Goal: Obtain resource: Download file/media

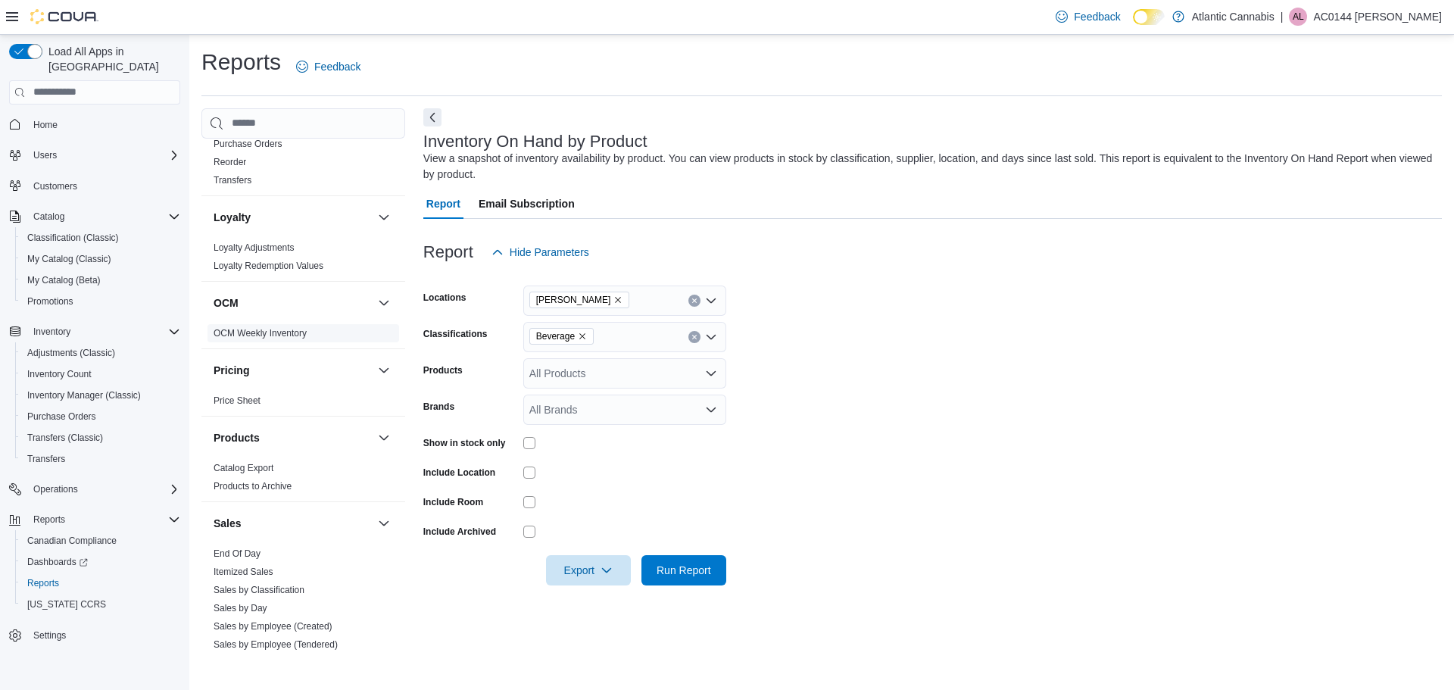
scroll to position [641, 0]
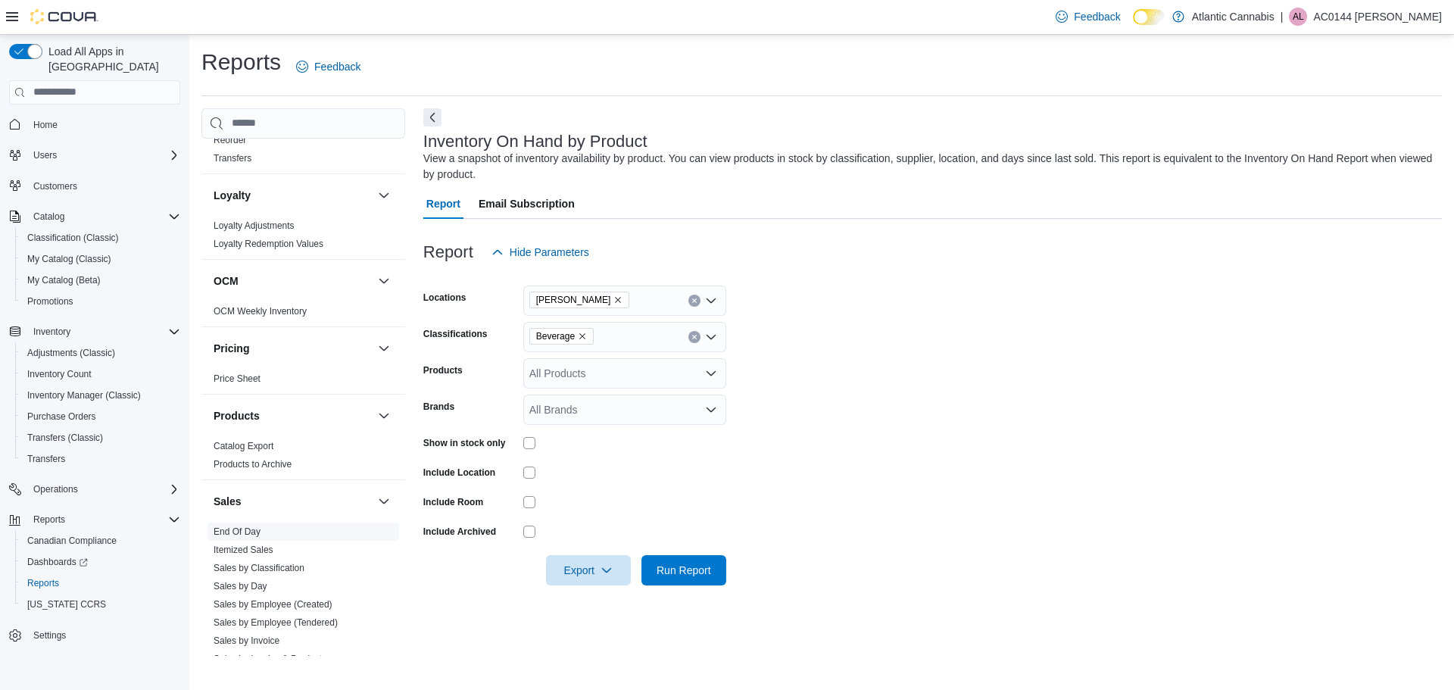
click at [248, 528] on link "End Of Day" at bounding box center [236, 531] width 47 height 11
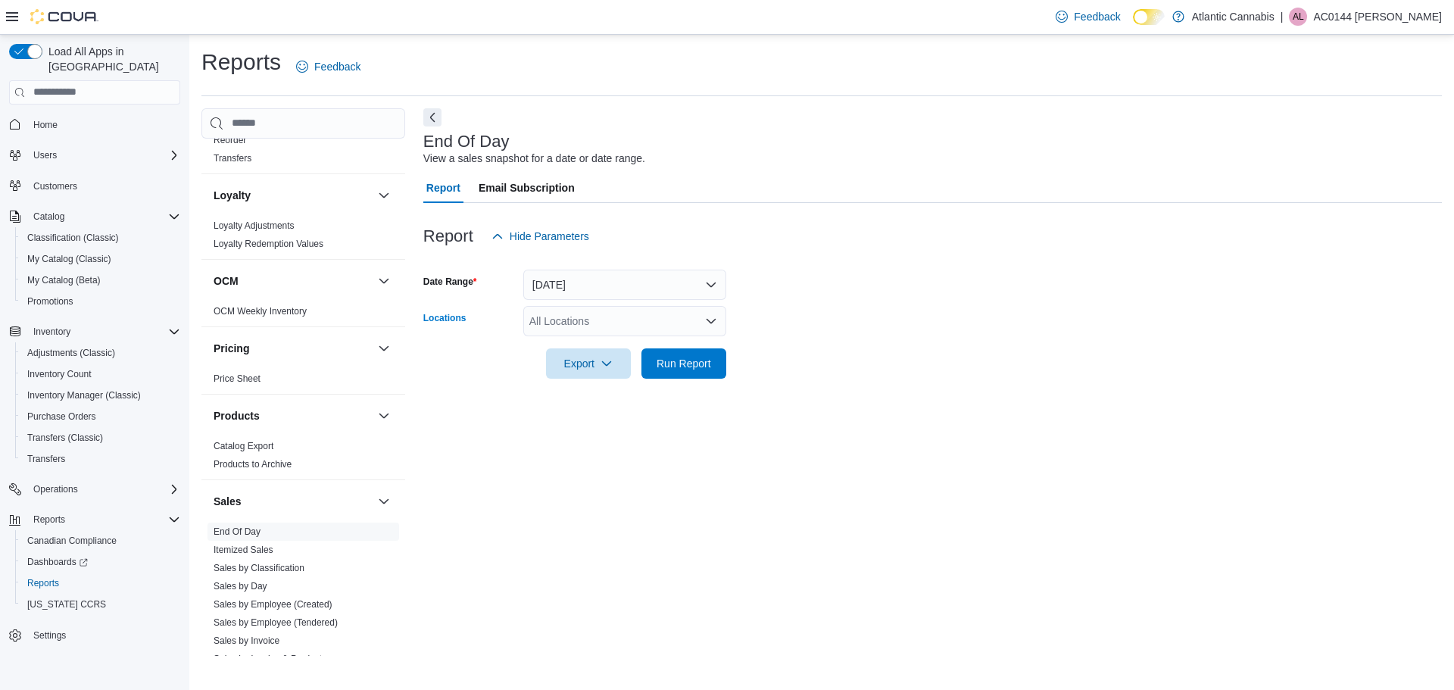
drag, startPoint x: 615, startPoint y: 324, endPoint x: 619, endPoint y: 334, distance: 10.5
click at [615, 325] on div "All Locations" at bounding box center [624, 321] width 203 height 30
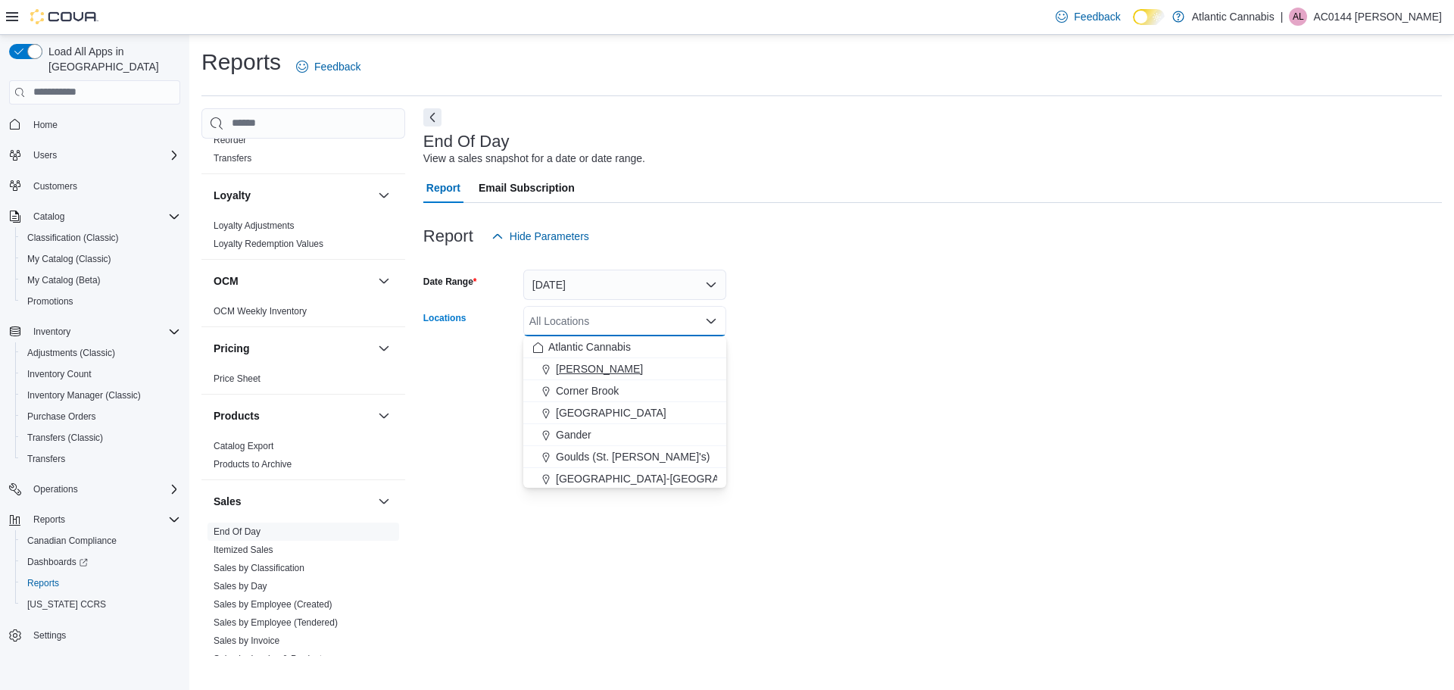
click at [625, 369] on div "[PERSON_NAME]" at bounding box center [624, 368] width 185 height 15
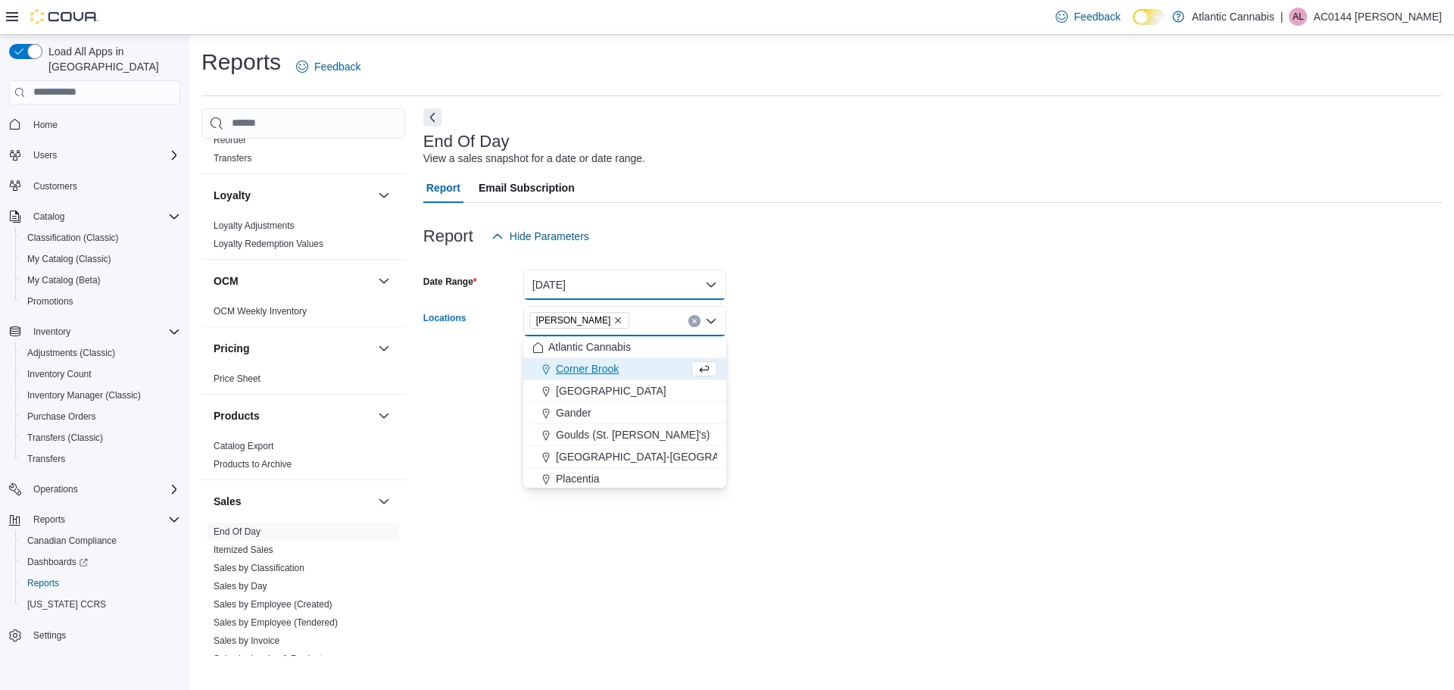
click at [619, 288] on button "[DATE]" at bounding box center [624, 285] width 203 height 30
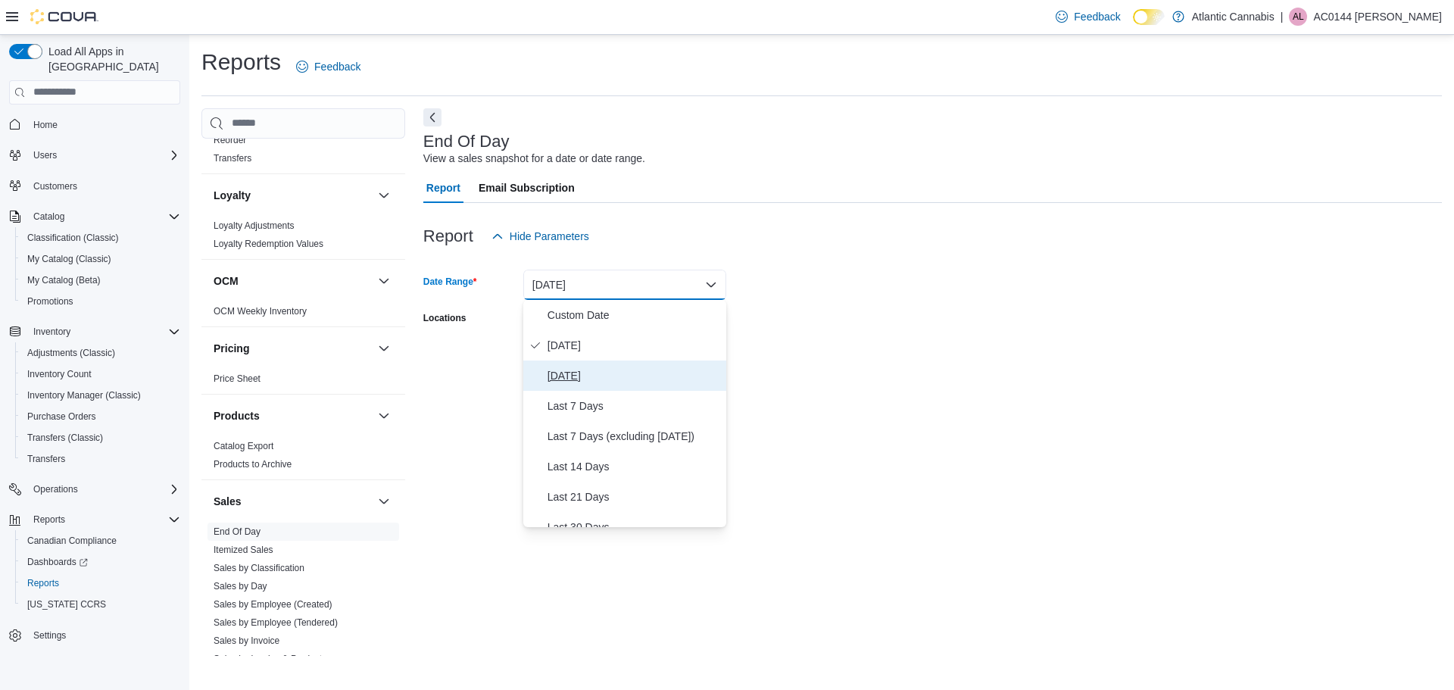
drag, startPoint x: 608, startPoint y: 379, endPoint x: 946, endPoint y: 326, distance: 341.7
click at [608, 379] on span "[DATE]" at bounding box center [633, 375] width 173 height 18
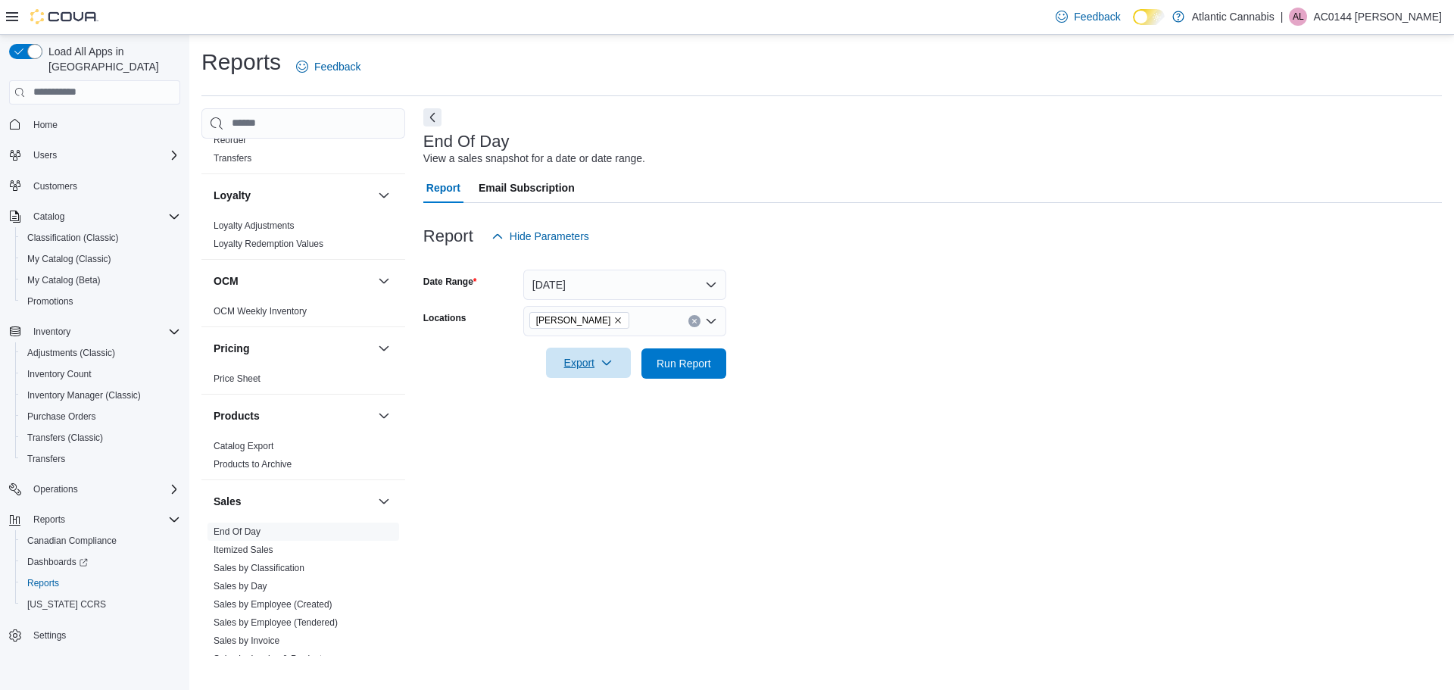
drag, startPoint x: 865, startPoint y: 338, endPoint x: 627, endPoint y: 357, distance: 238.4
click at [859, 338] on div at bounding box center [932, 342] width 1018 height 12
click at [557, 361] on span "Export" at bounding box center [588, 362] width 67 height 30
click at [619, 395] on span "Export to Excel" at bounding box center [590, 394] width 68 height 12
click at [590, 362] on span "Export" at bounding box center [588, 362] width 67 height 30
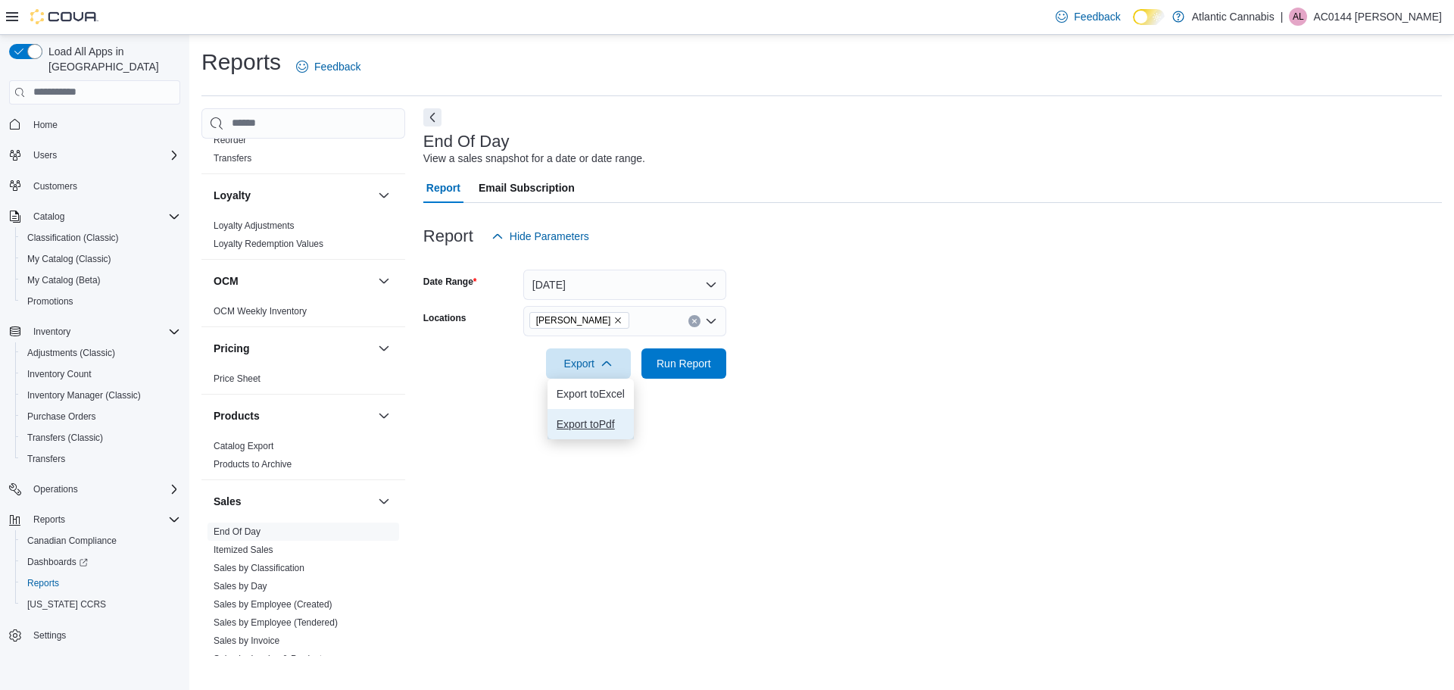
click at [609, 426] on span "Export to Pdf" at bounding box center [590, 424] width 68 height 12
